Goal: Browse casually: Explore the website without a specific task or goal

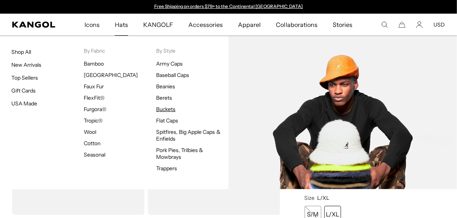
click at [161, 108] on link "Buckets" at bounding box center [165, 109] width 19 height 7
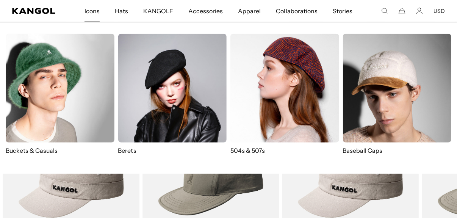
click at [39, 95] on img at bounding box center [60, 88] width 109 height 109
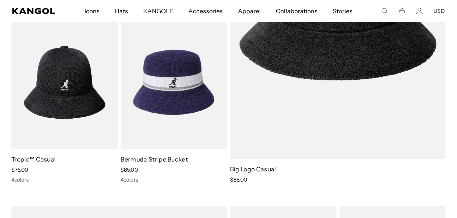
scroll to position [0, 156]
click at [167, 96] on img at bounding box center [174, 82] width 106 height 133
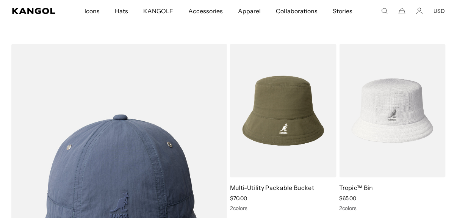
scroll to position [1061, 0]
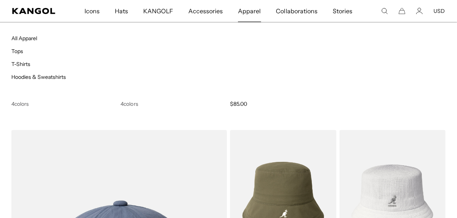
click at [255, 11] on span "Apparel" at bounding box center [249, 11] width 23 height 22
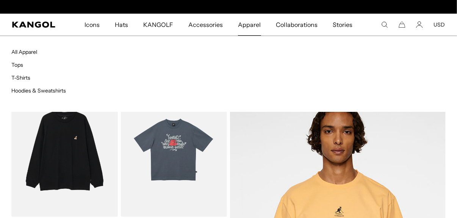
scroll to position [0, 156]
click at [22, 90] on link "Hoodies & Sweatshirts" at bounding box center [38, 90] width 55 height 7
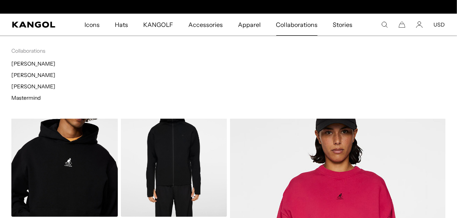
scroll to position [0, 156]
click at [294, 24] on span "Collaborations" at bounding box center [296, 25] width 41 height 22
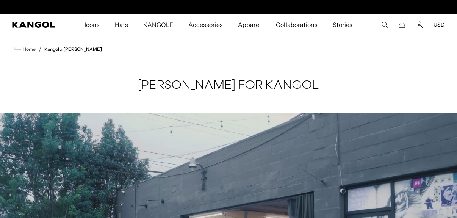
scroll to position [0, 156]
